Goal: Information Seeking & Learning: Learn about a topic

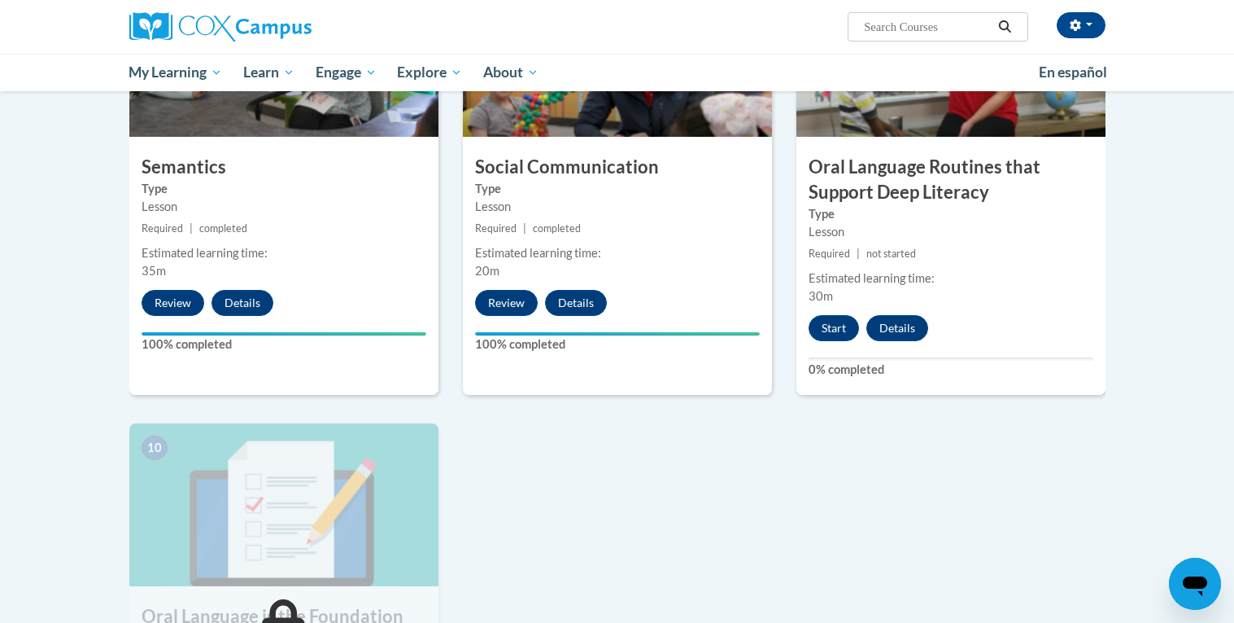
scroll to position [1347, 0]
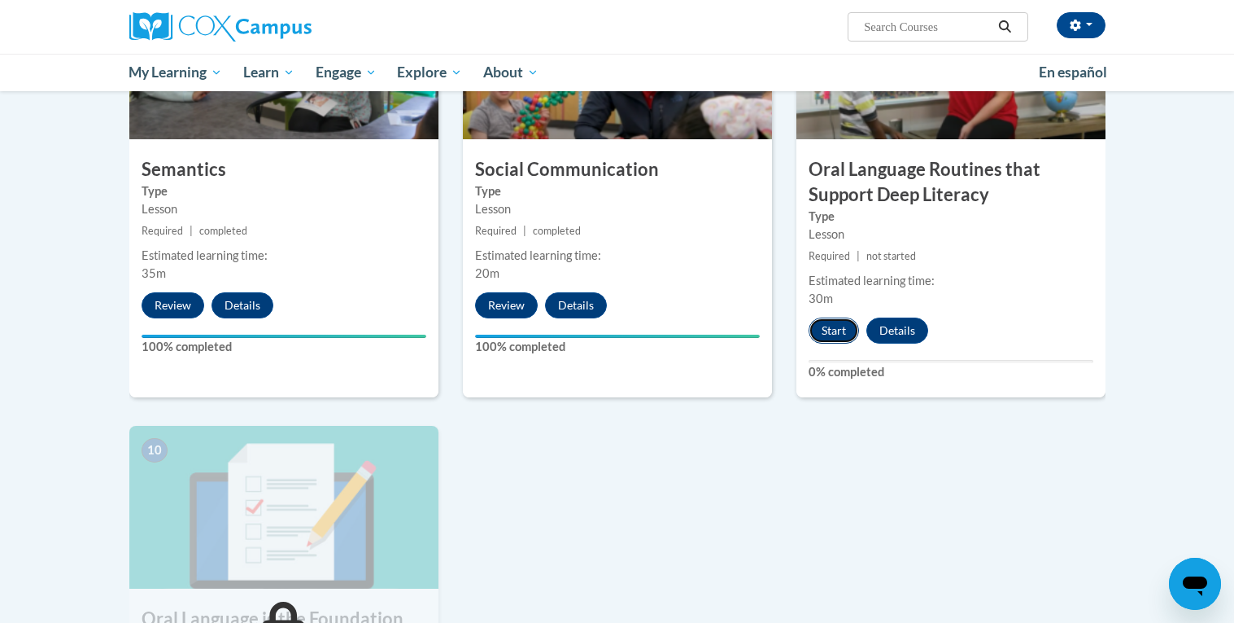
click at [822, 329] on button "Start" at bounding box center [834, 330] width 50 height 26
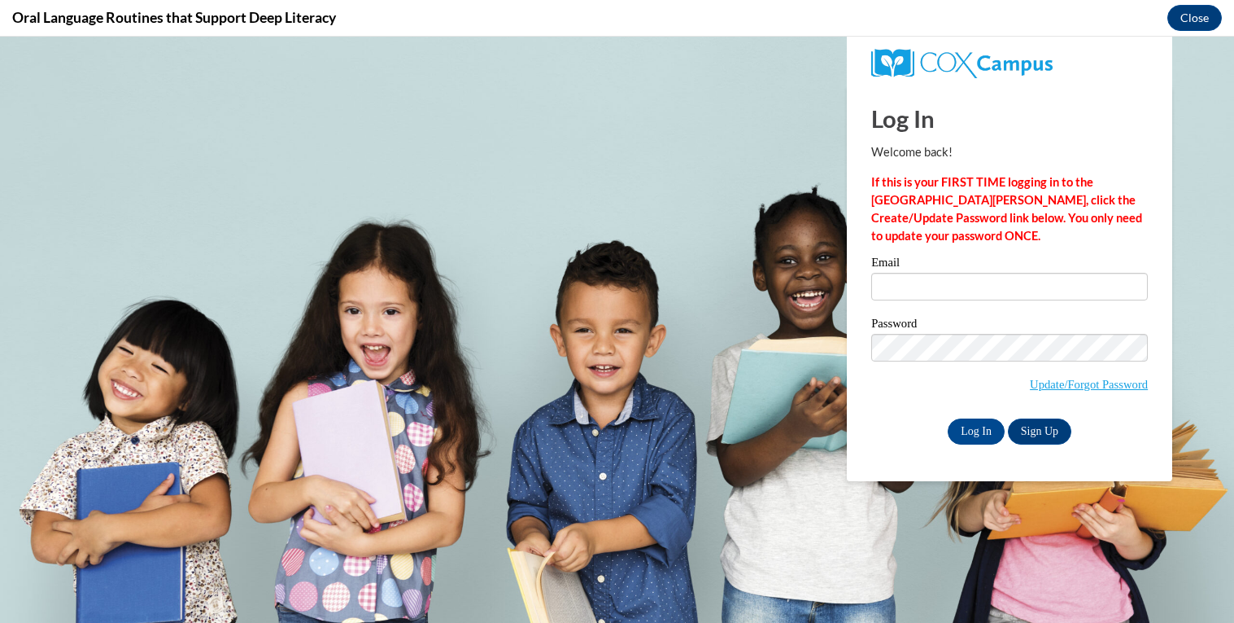
scroll to position [0, 0]
click at [907, 293] on input "Email" at bounding box center [1010, 287] width 277 height 28
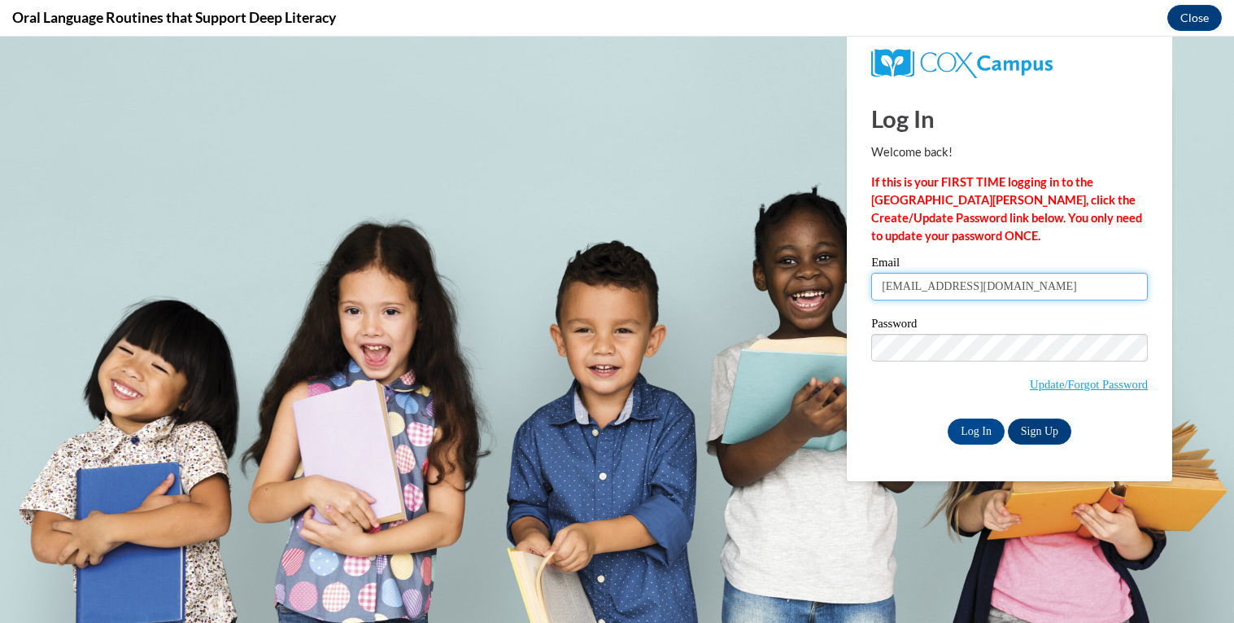
type input "[EMAIL_ADDRESS][DOMAIN_NAME][PERSON_NAME]"
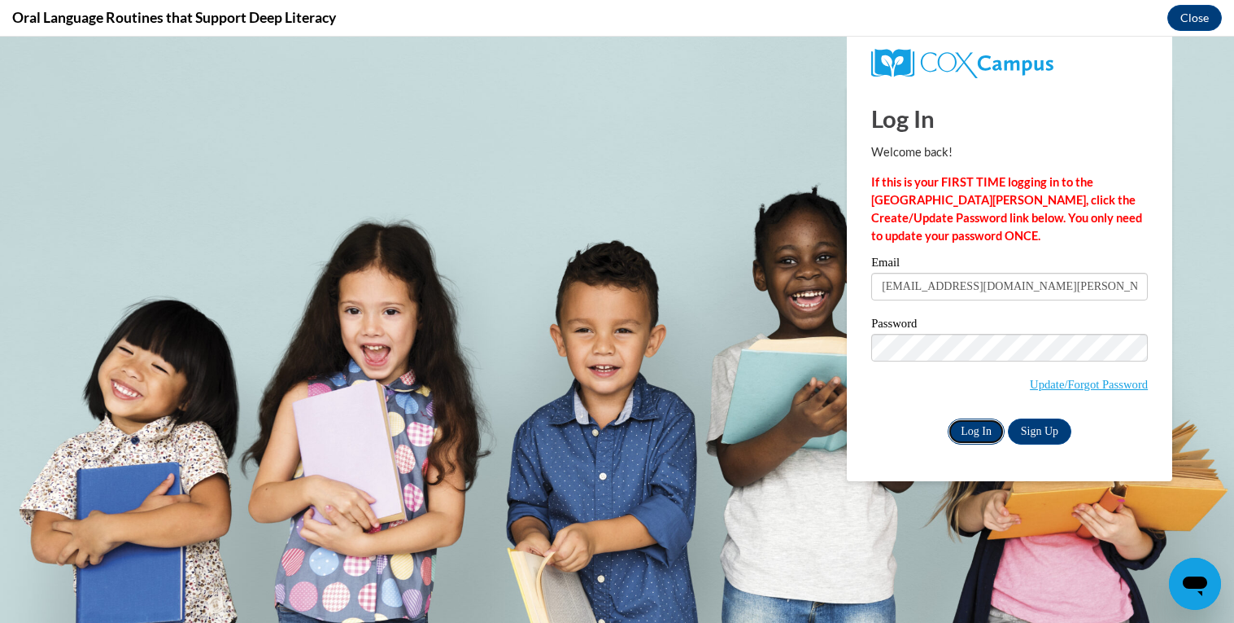
click at [973, 420] on input "Log In" at bounding box center [976, 431] width 57 height 26
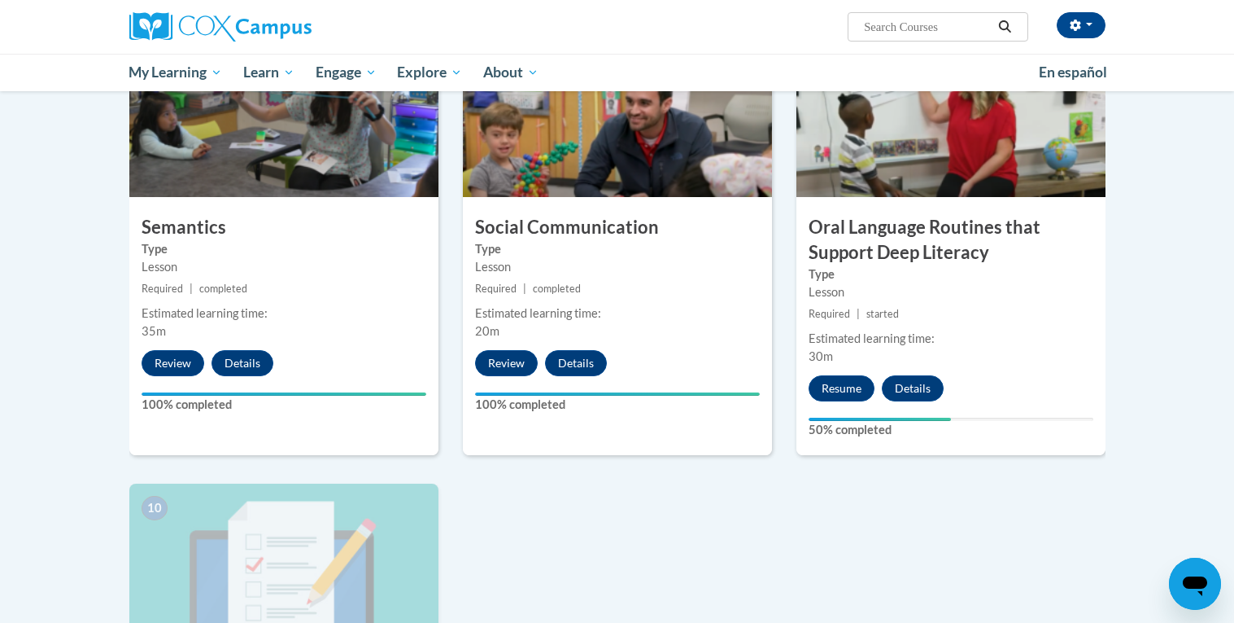
scroll to position [1292, 0]
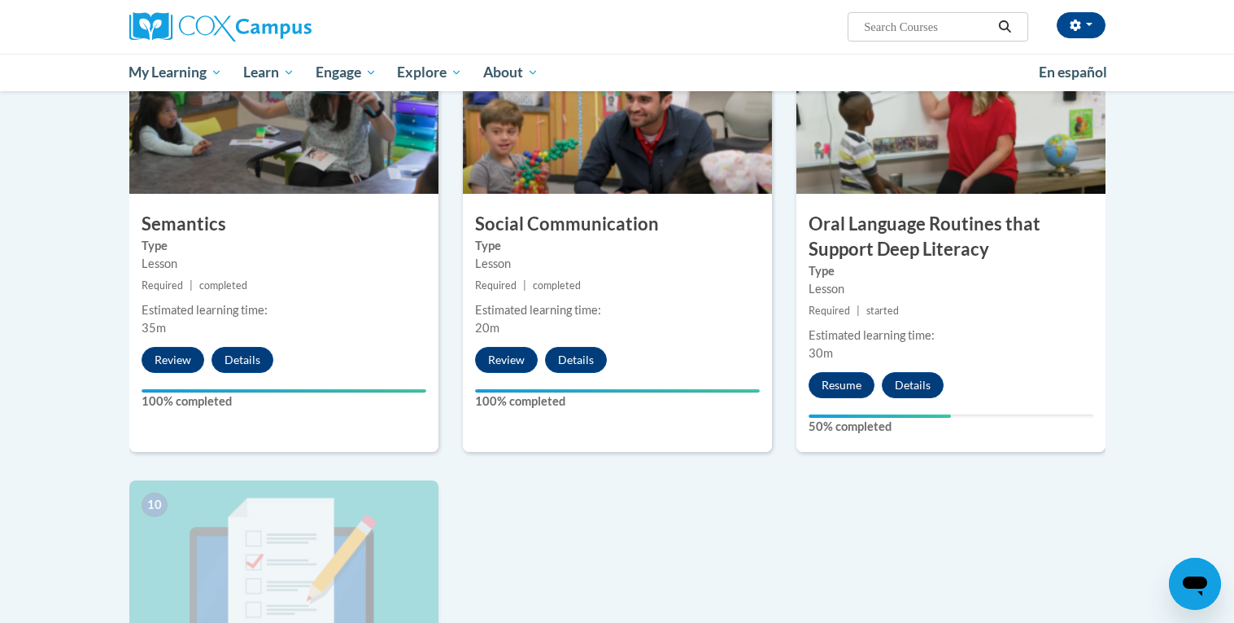
click at [938, 240] on h3 "Oral Language Routines that Support Deep Literacy" at bounding box center [951, 237] width 309 height 50
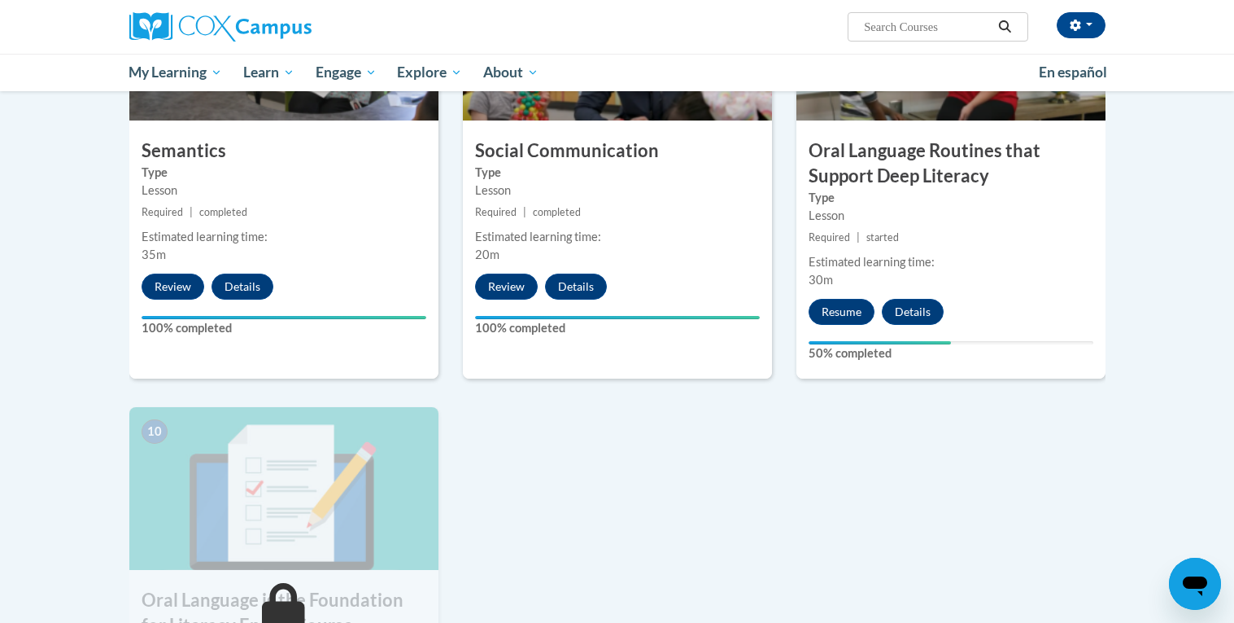
scroll to position [1368, 0]
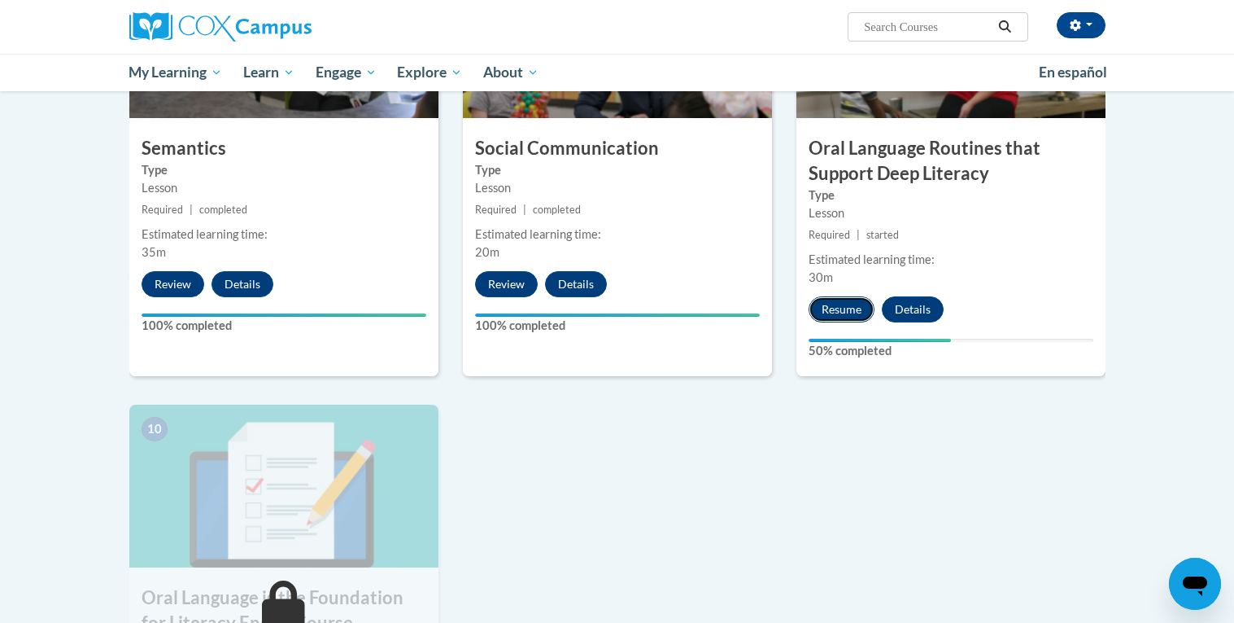
click at [833, 309] on button "Resume" at bounding box center [842, 309] width 66 height 26
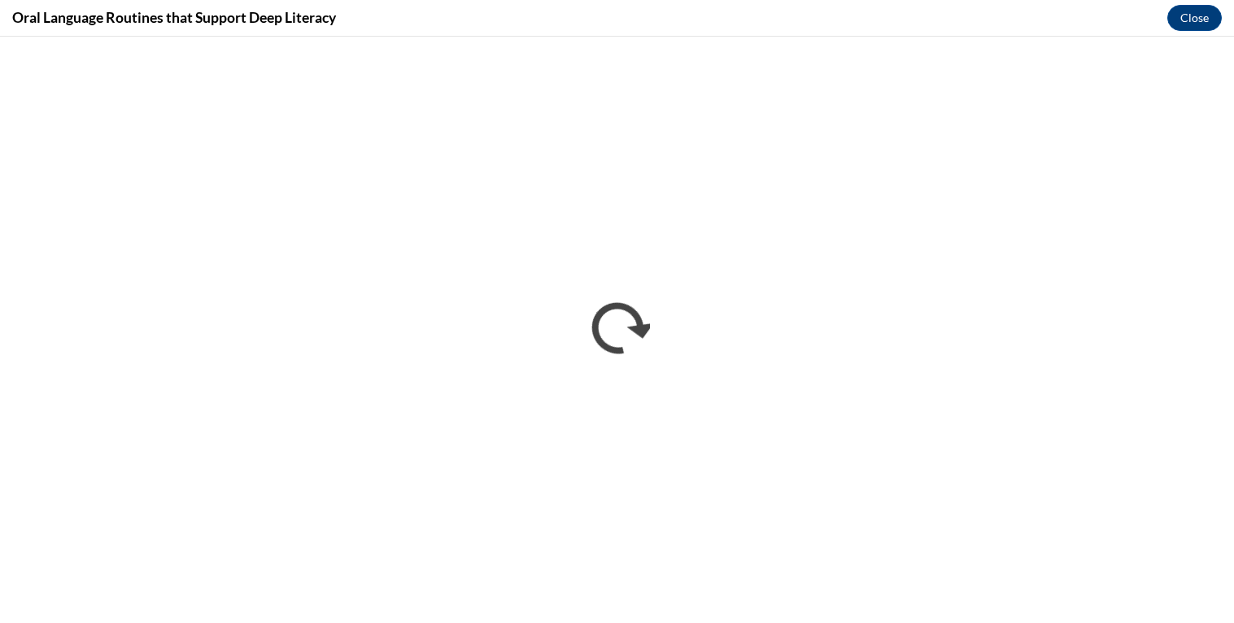
scroll to position [0, 0]
